Goal: Use online tool/utility: Utilize a website feature to perform a specific function

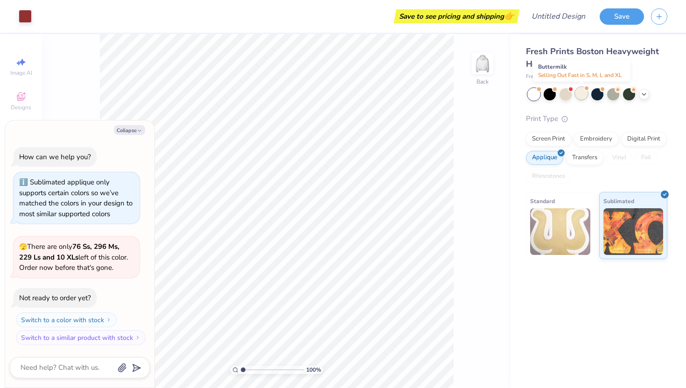
click at [578, 97] on div at bounding box center [581, 93] width 12 height 12
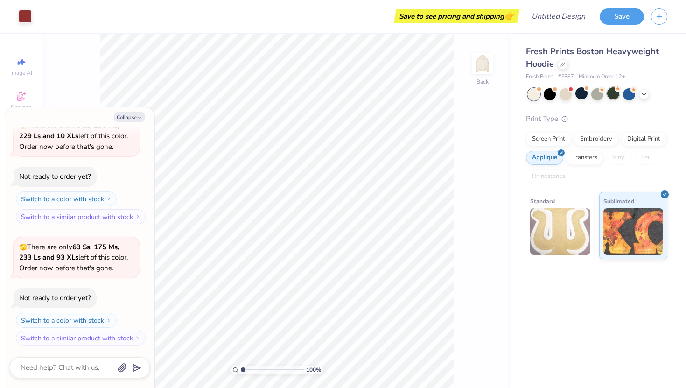
click at [614, 92] on div at bounding box center [613, 93] width 12 height 12
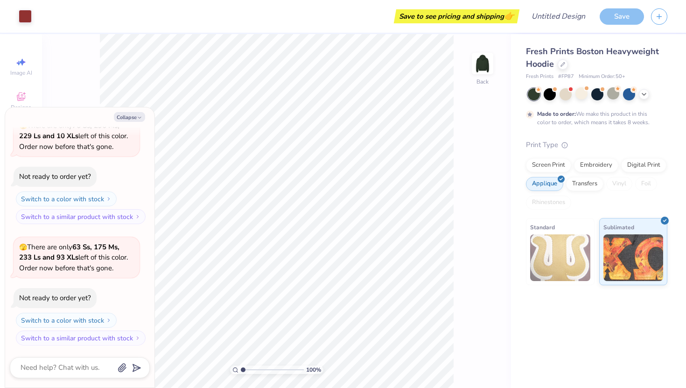
scroll to position [186, 0]
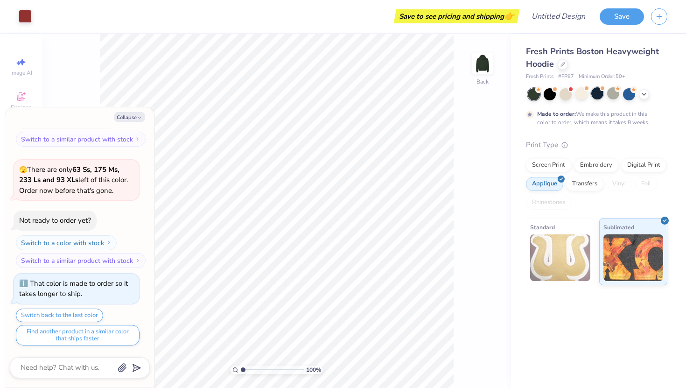
click at [599, 95] on div at bounding box center [597, 93] width 12 height 12
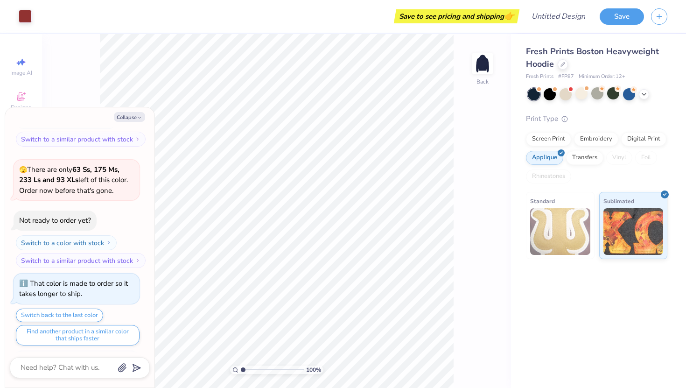
scroll to position [354, 0]
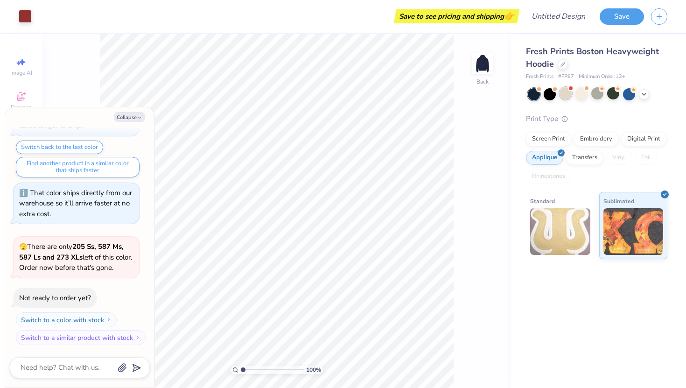
click at [569, 97] on div at bounding box center [565, 93] width 12 height 12
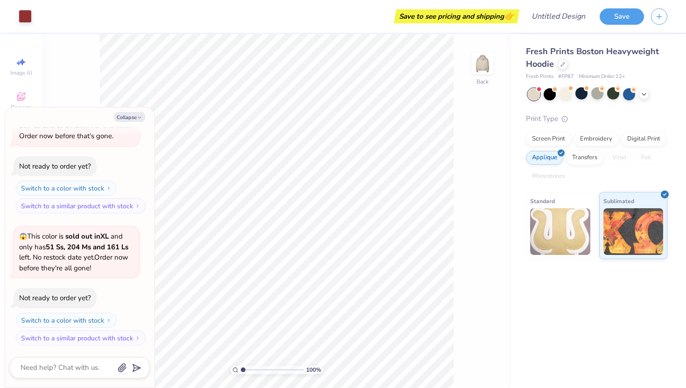
click at [530, 96] on div at bounding box center [534, 94] width 12 height 12
type textarea "x"
click at [567, 241] on img at bounding box center [560, 231] width 60 height 47
type input "5.84"
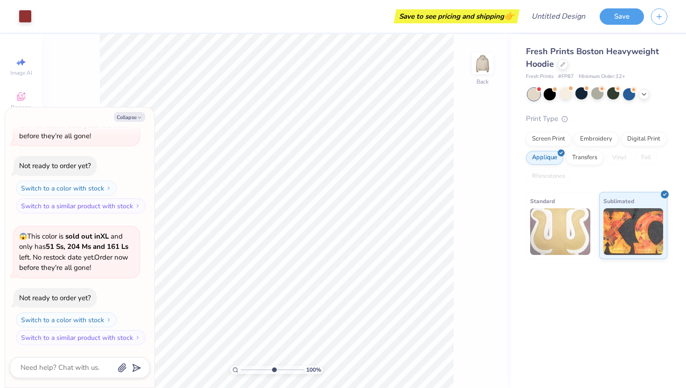
type textarea "x"
click at [273, 370] on input "range" at bounding box center [272, 369] width 63 height 8
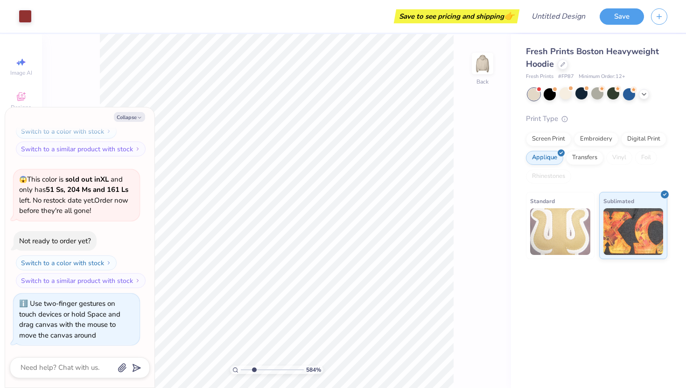
click at [254, 371] on input "range" at bounding box center [272, 369] width 63 height 8
click at [250, 371] on input "range" at bounding box center [272, 369] width 63 height 8
drag, startPoint x: 250, startPoint y: 371, endPoint x: 234, endPoint y: 368, distance: 17.0
type input "1"
click at [241, 369] on input "range" at bounding box center [272, 369] width 63 height 8
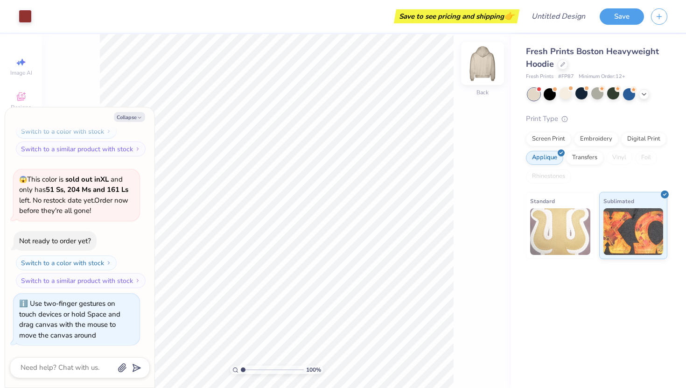
click at [481, 68] on img at bounding box center [482, 63] width 37 height 37
click at [572, 233] on img at bounding box center [560, 231] width 60 height 47
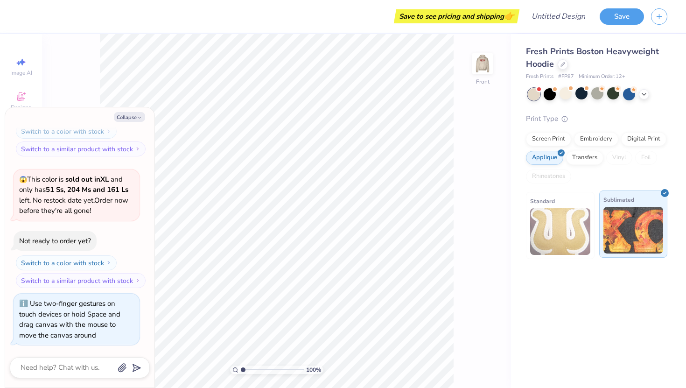
click at [630, 232] on img at bounding box center [633, 230] width 60 height 47
click at [583, 232] on img at bounding box center [560, 231] width 60 height 47
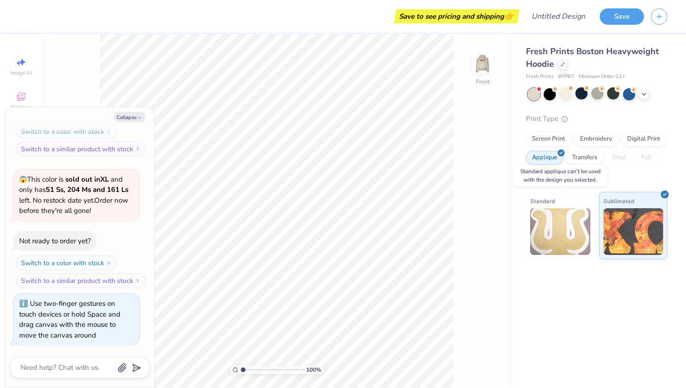
click at [563, 238] on img at bounding box center [560, 231] width 60 height 47
click at [562, 97] on div at bounding box center [565, 93] width 12 height 12
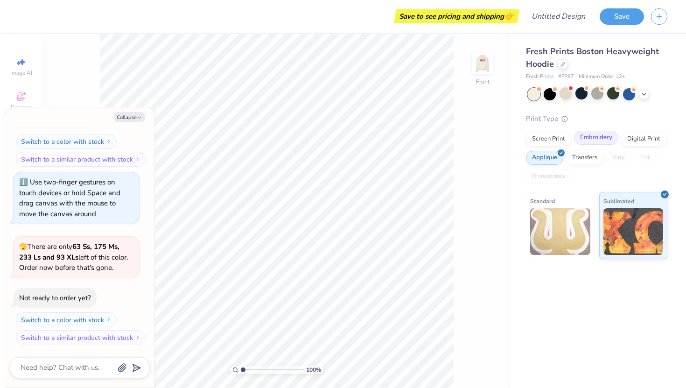
click at [584, 136] on div "Embroidery" at bounding box center [596, 138] width 44 height 14
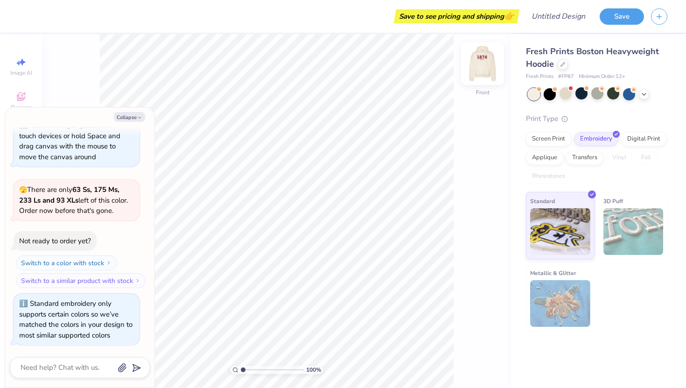
click at [481, 65] on img at bounding box center [482, 63] width 37 height 37
click at [481, 65] on img at bounding box center [482, 63] width 19 height 19
click at [480, 68] on img at bounding box center [482, 63] width 37 height 37
click at [546, 141] on div "Screen Print" at bounding box center [548, 138] width 45 height 14
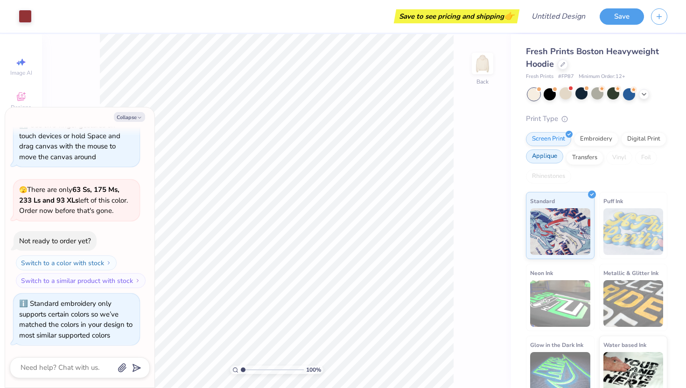
click at [552, 162] on div "Applique" at bounding box center [544, 156] width 37 height 14
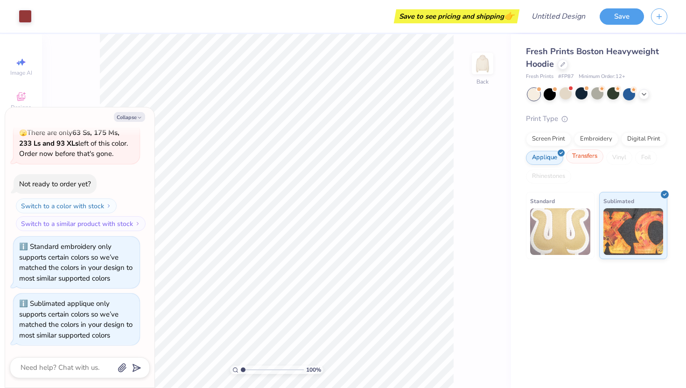
click at [588, 162] on div "Transfers" at bounding box center [584, 156] width 37 height 14
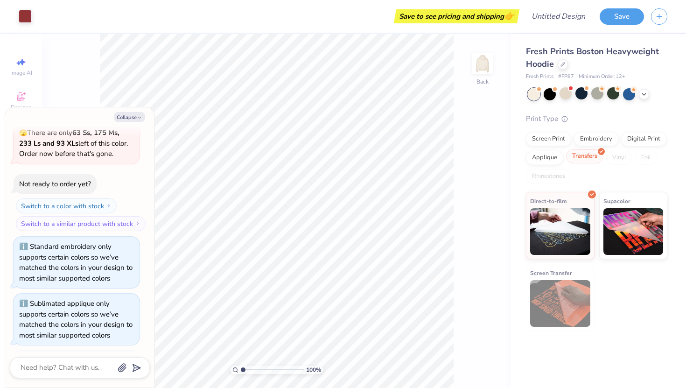
scroll to position [966, 0]
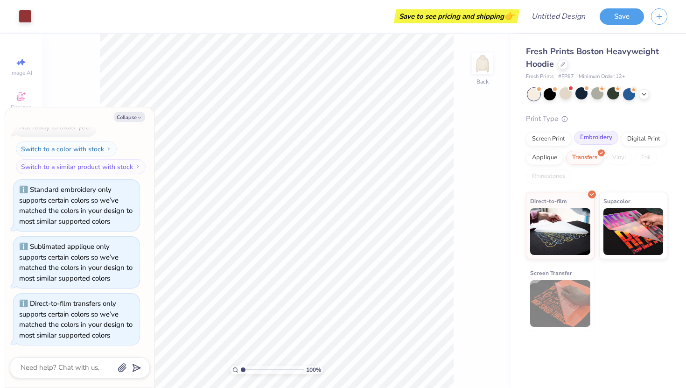
click at [609, 135] on div "Embroidery" at bounding box center [596, 138] width 44 height 14
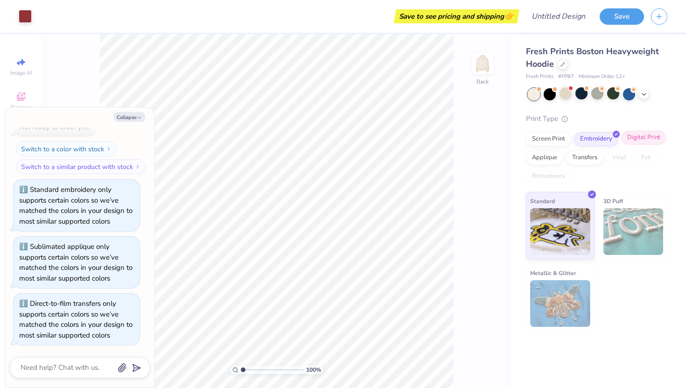
click at [638, 136] on div "Digital Print" at bounding box center [643, 138] width 45 height 14
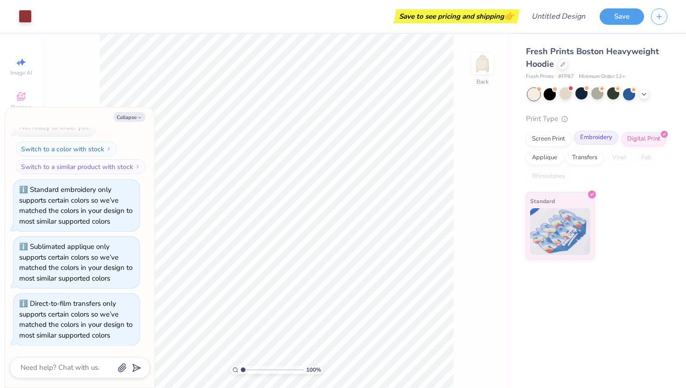
click at [611, 132] on div at bounding box center [615, 133] width 8 height 8
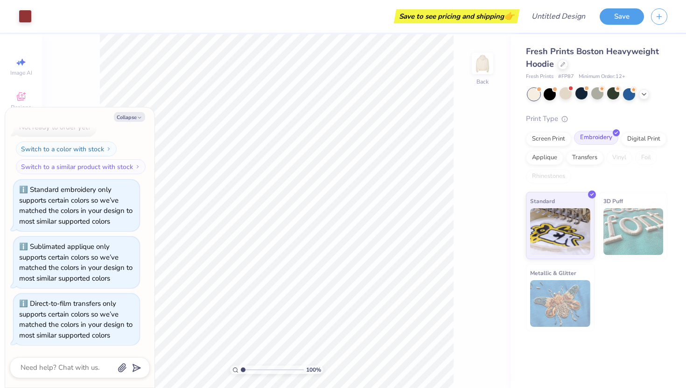
click at [604, 137] on div "Embroidery" at bounding box center [596, 138] width 44 height 14
click at [595, 94] on div at bounding box center [597, 93] width 12 height 12
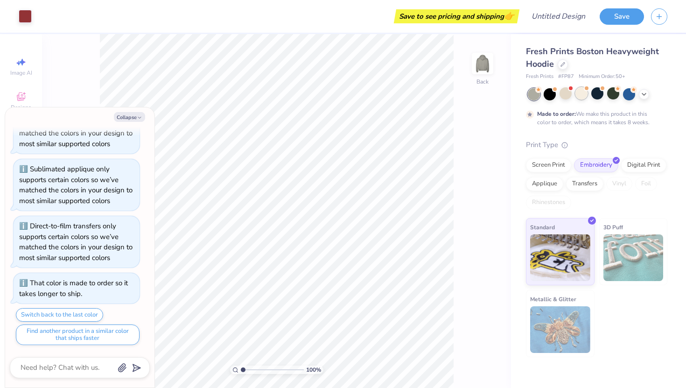
click at [577, 97] on div at bounding box center [581, 93] width 12 height 12
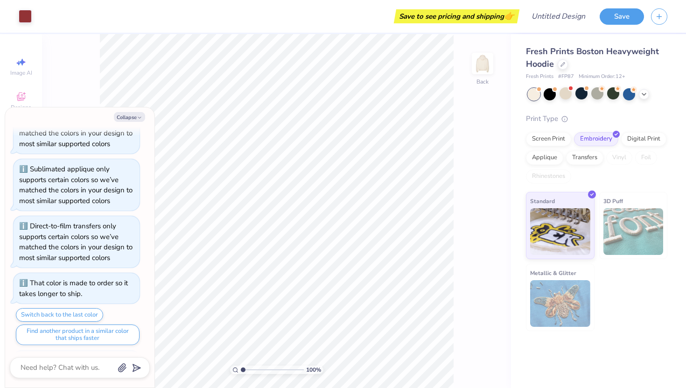
scroll to position [1211, 0]
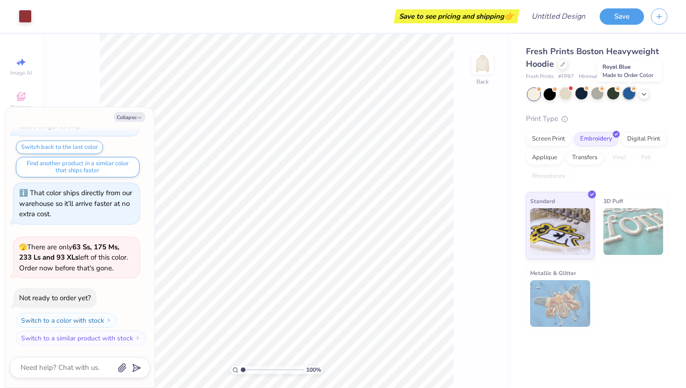
click at [635, 93] on div at bounding box center [629, 93] width 12 height 12
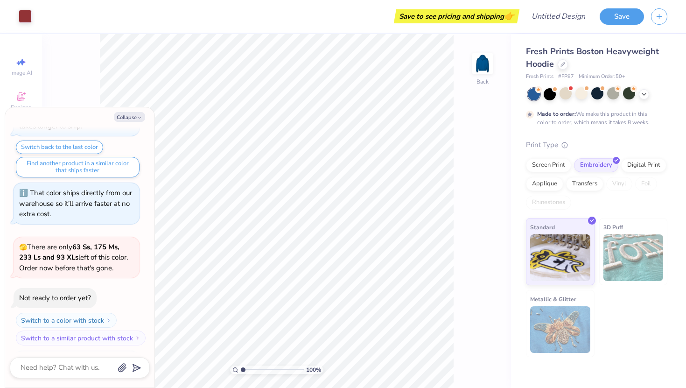
scroll to position [1288, 0]
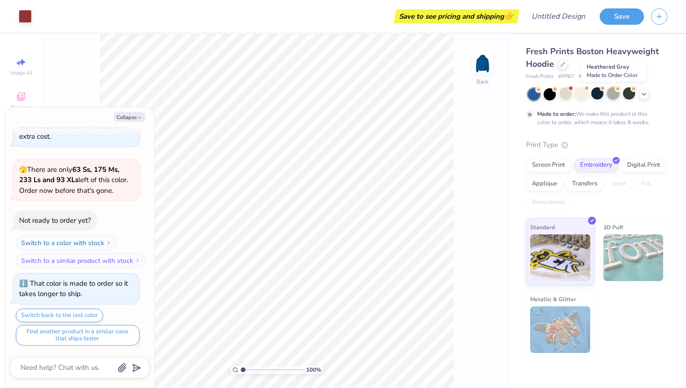
click at [613, 96] on div at bounding box center [613, 93] width 12 height 12
click at [626, 264] on img at bounding box center [633, 257] width 60 height 47
click at [612, 228] on span "3D Puff" at bounding box center [613, 227] width 20 height 10
click at [646, 169] on div "Digital Print" at bounding box center [643, 164] width 45 height 14
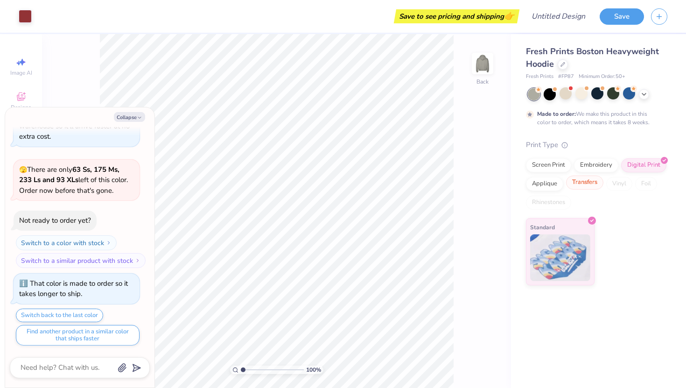
click at [581, 180] on div "Transfers" at bounding box center [584, 182] width 37 height 14
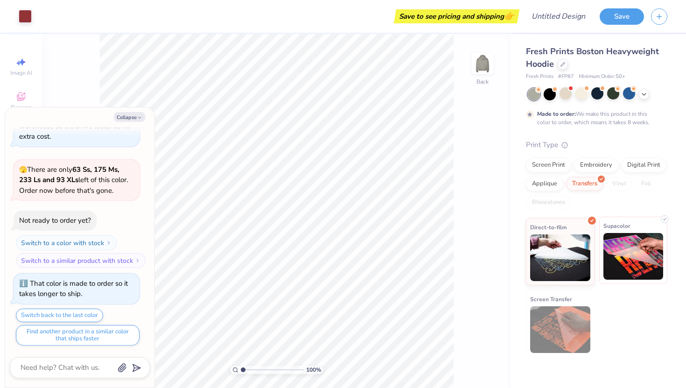
click at [624, 262] on img at bounding box center [633, 256] width 60 height 47
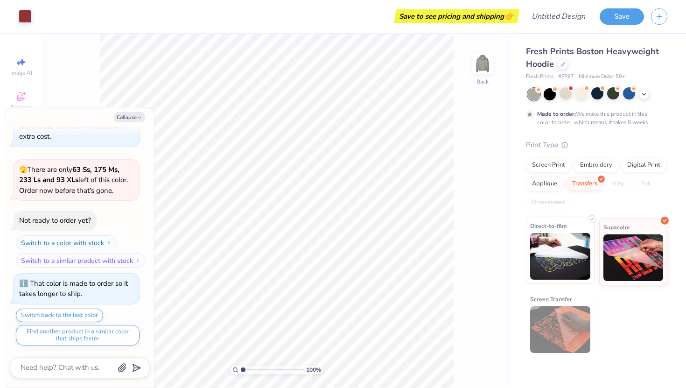
click at [572, 252] on img at bounding box center [560, 256] width 60 height 47
click at [132, 121] on button "Collapse" at bounding box center [129, 117] width 31 height 10
type textarea "x"
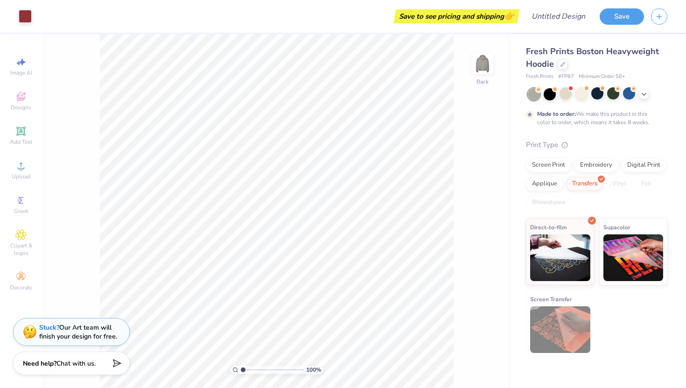
click at [23, 189] on div "Image AI Designs Add Text Upload Greek Clipart & logos Decorate" at bounding box center [21, 174] width 33 height 242
click at [25, 202] on icon at bounding box center [20, 199] width 11 height 11
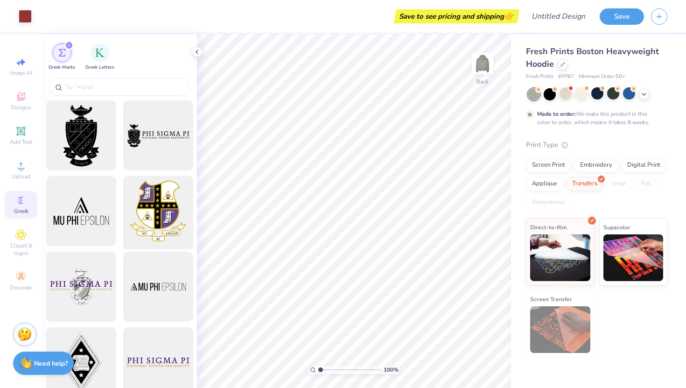
click at [165, 205] on div at bounding box center [157, 211] width 77 height 77
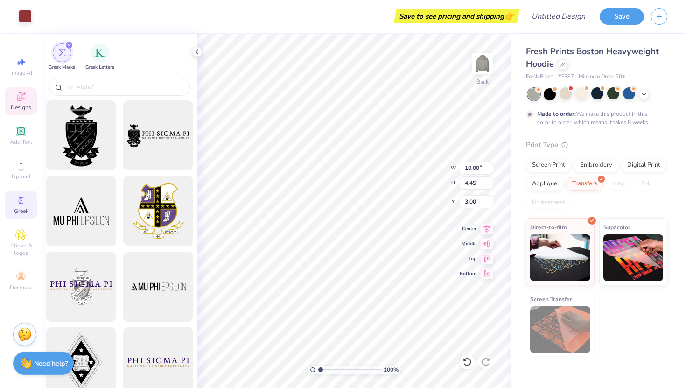
type input "4.90"
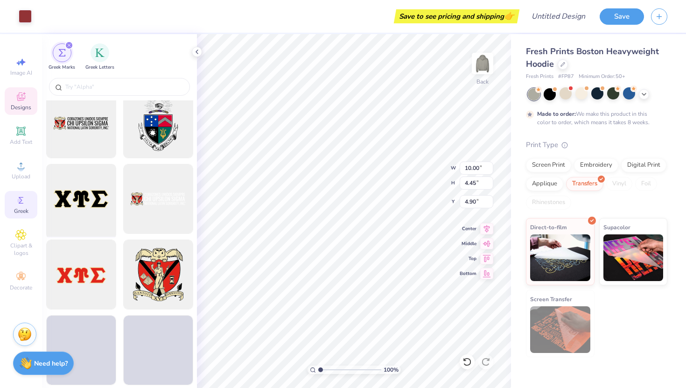
scroll to position [781, 0]
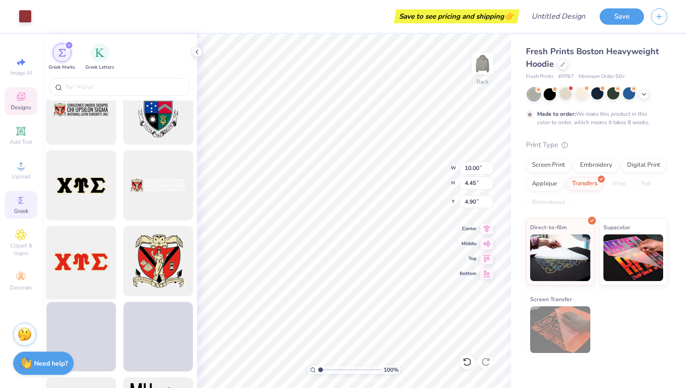
click at [101, 244] on div at bounding box center [80, 260] width 77 height 77
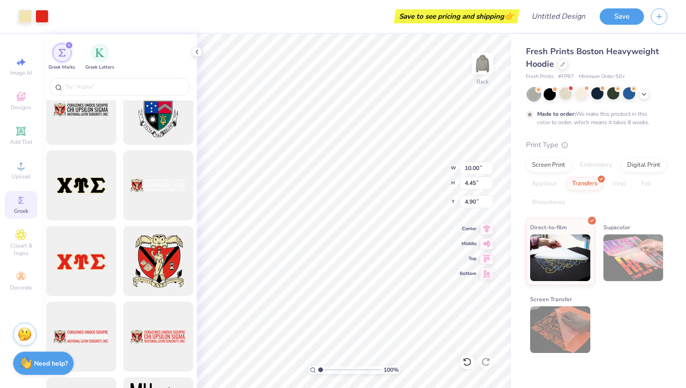
type input "15.00"
type input "4.90"
type input "3.00"
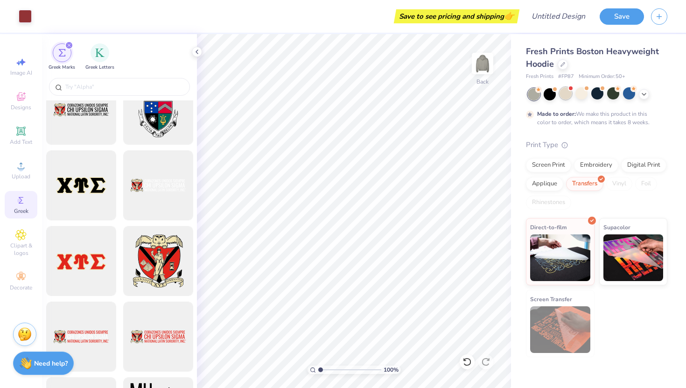
click at [563, 99] on div at bounding box center [565, 93] width 12 height 12
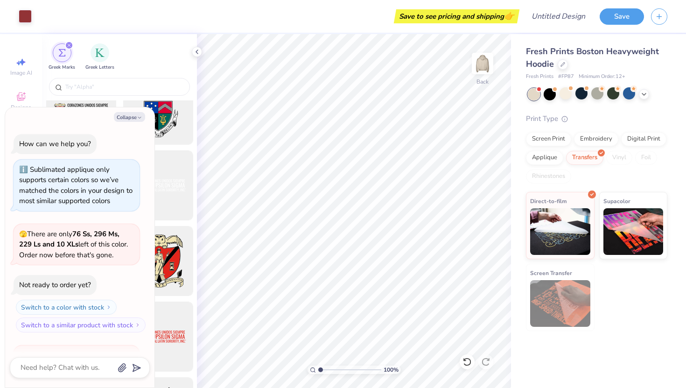
scroll to position [1466, 0]
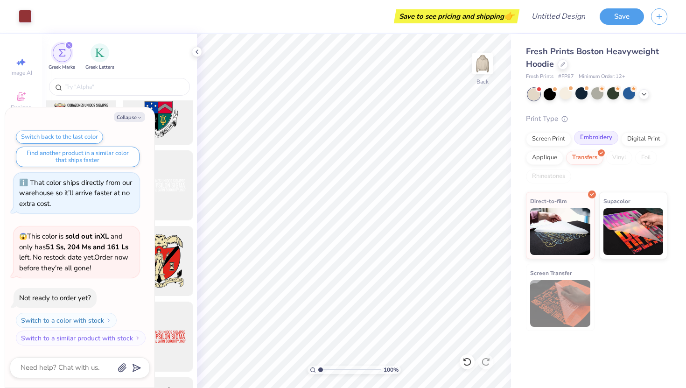
click at [589, 139] on div "Embroidery" at bounding box center [596, 138] width 44 height 14
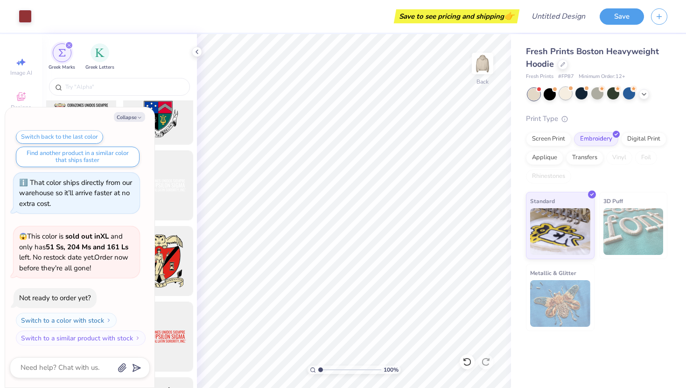
click at [565, 95] on div at bounding box center [565, 93] width 12 height 12
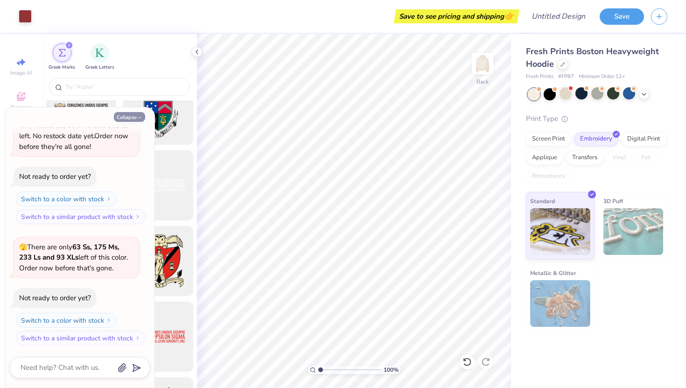
click at [132, 118] on button "Collapse" at bounding box center [129, 117] width 31 height 10
type textarea "x"
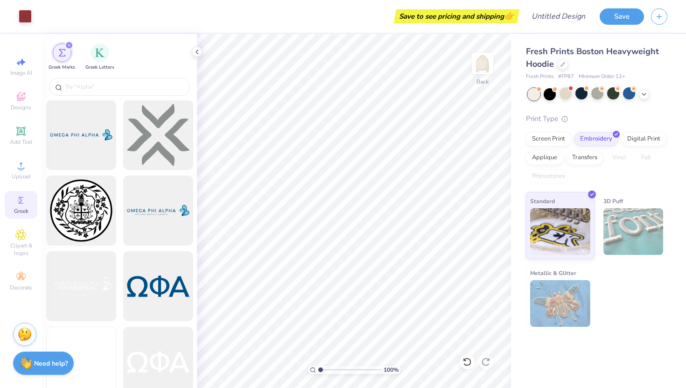
scroll to position [1760, 0]
